Goal: Information Seeking & Learning: Compare options

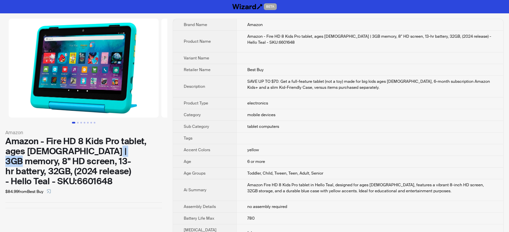
drag, startPoint x: 133, startPoint y: 152, endPoint x: 105, endPoint y: 152, distance: 28.4
click at [105, 152] on div "Amazon - Fire HD 8 Kids Pro tablet, ages [DEMOGRAPHIC_DATA] | 3GB memory, 8" HD…" at bounding box center [83, 161] width 157 height 50
